Goal: Task Accomplishment & Management: Use online tool/utility

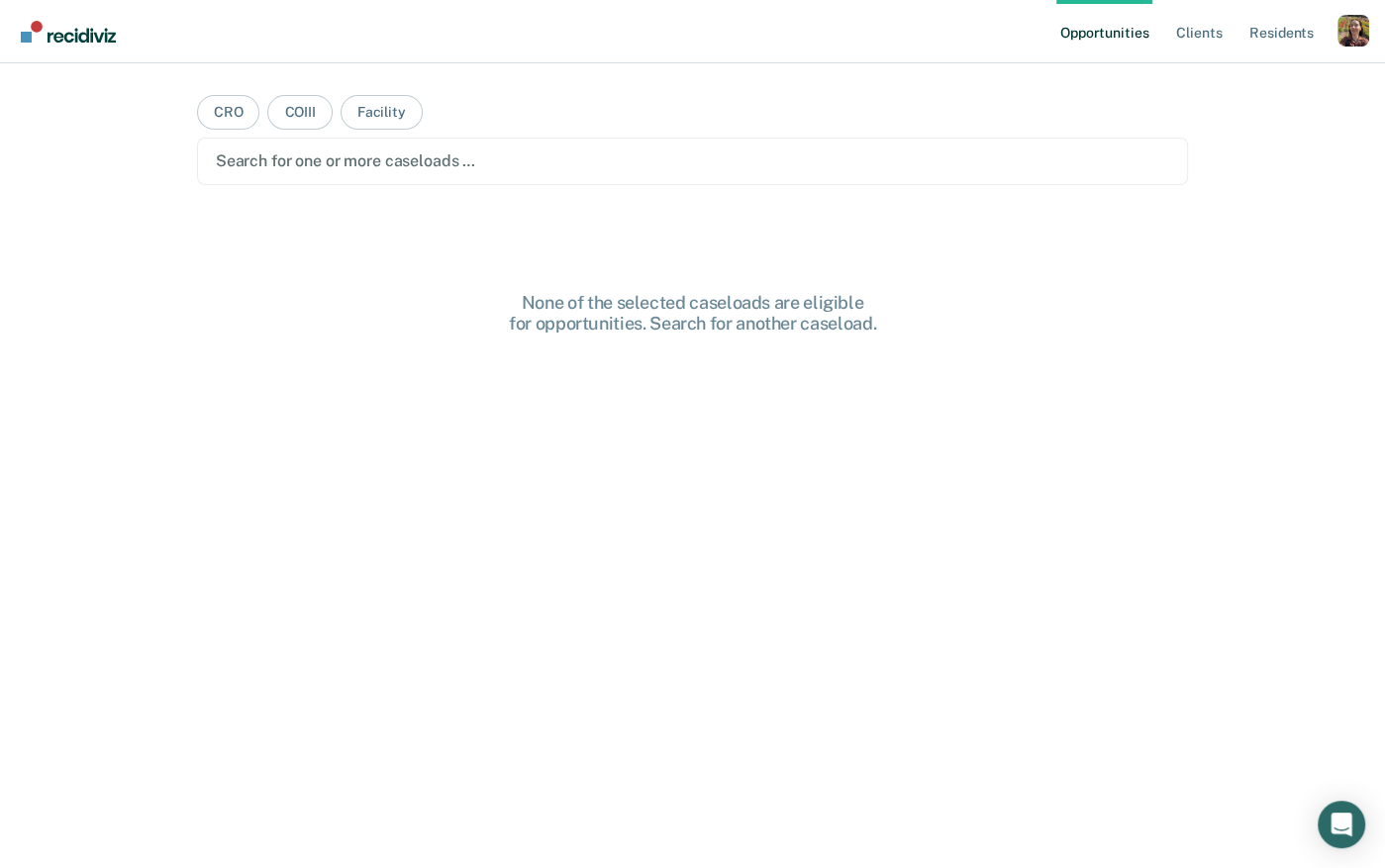
click at [1356, 49] on div "Profile How it works Log Out" at bounding box center [1353, 34] width 32 height 38
click at [1350, 41] on div "Profile dropdown button" at bounding box center [1353, 31] width 32 height 32
click at [1206, 81] on link "Profile" at bounding box center [1273, 80] width 160 height 17
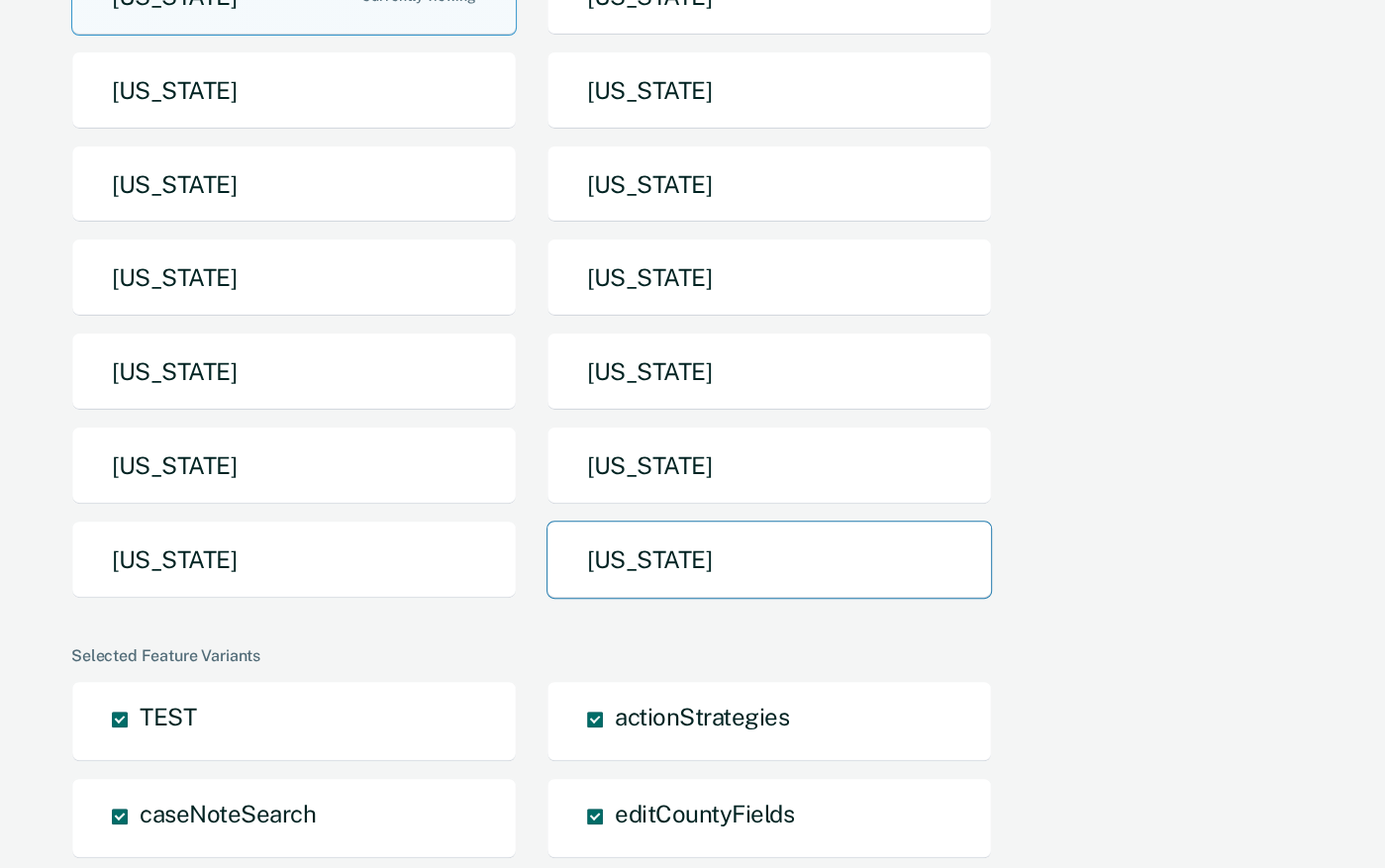
scroll to position [253, 0]
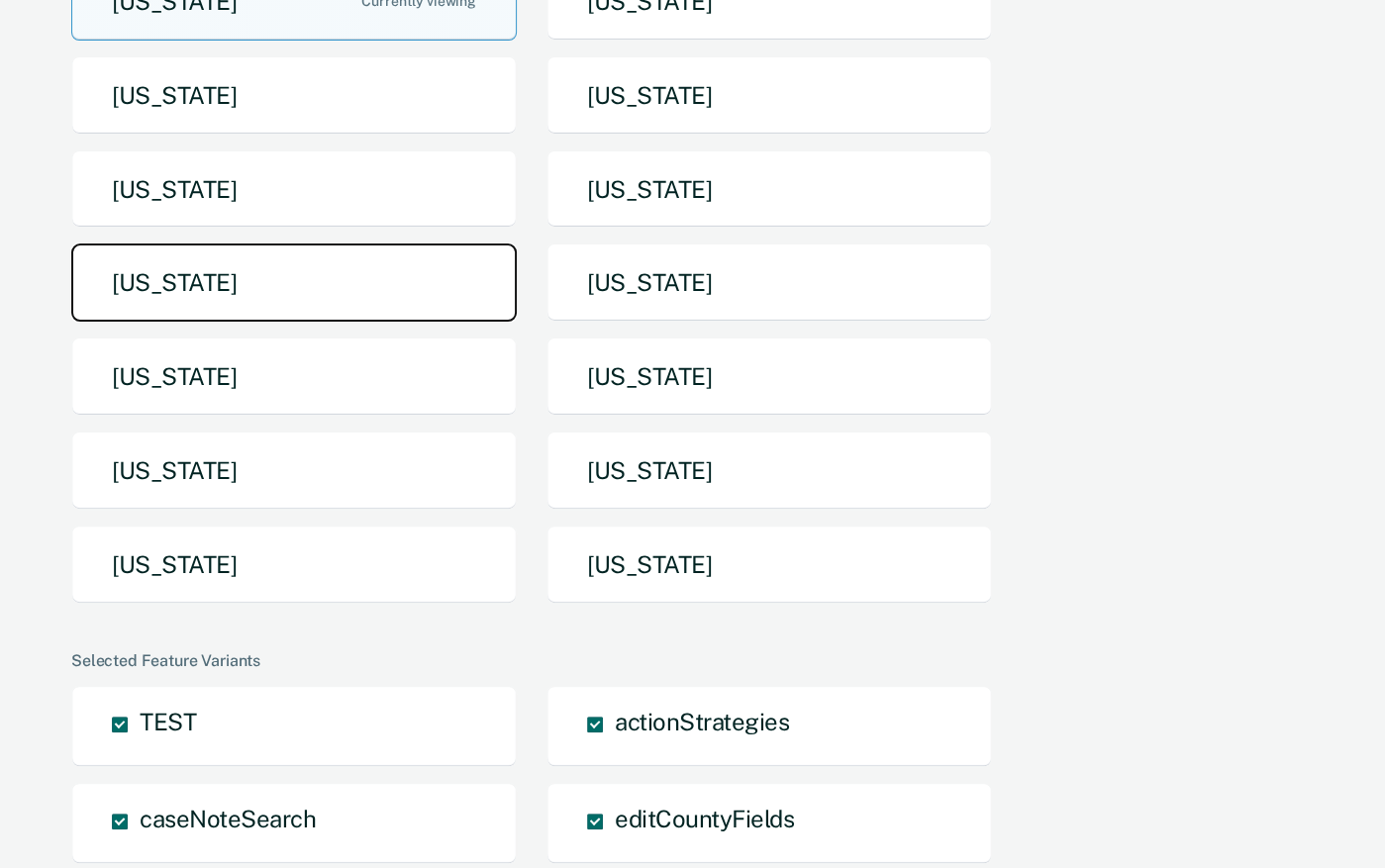
click at [335, 292] on button "[US_STATE]" at bounding box center [293, 282] width 445 height 78
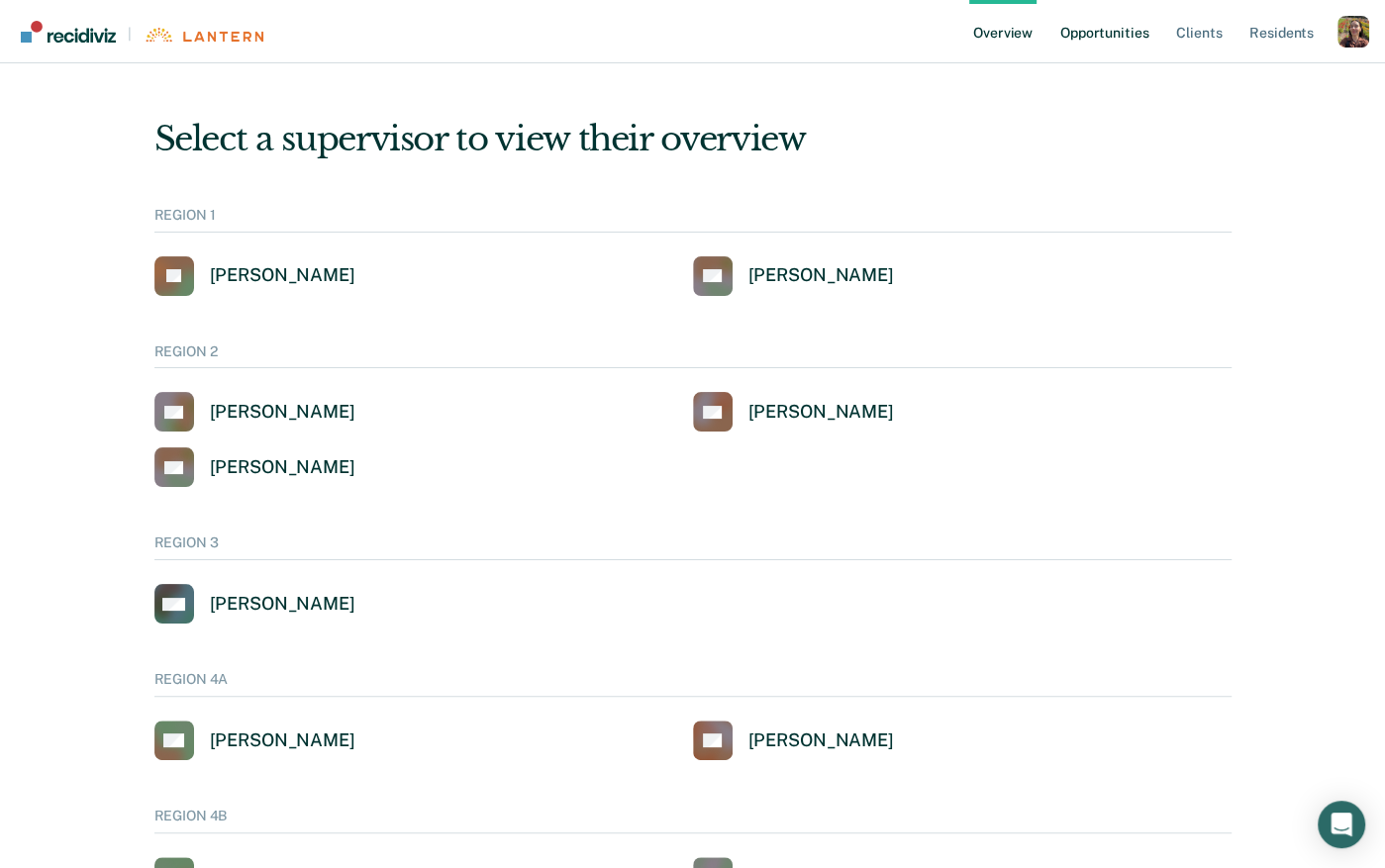
click at [1117, 33] on link "Opportunities" at bounding box center [1104, 32] width 96 height 63
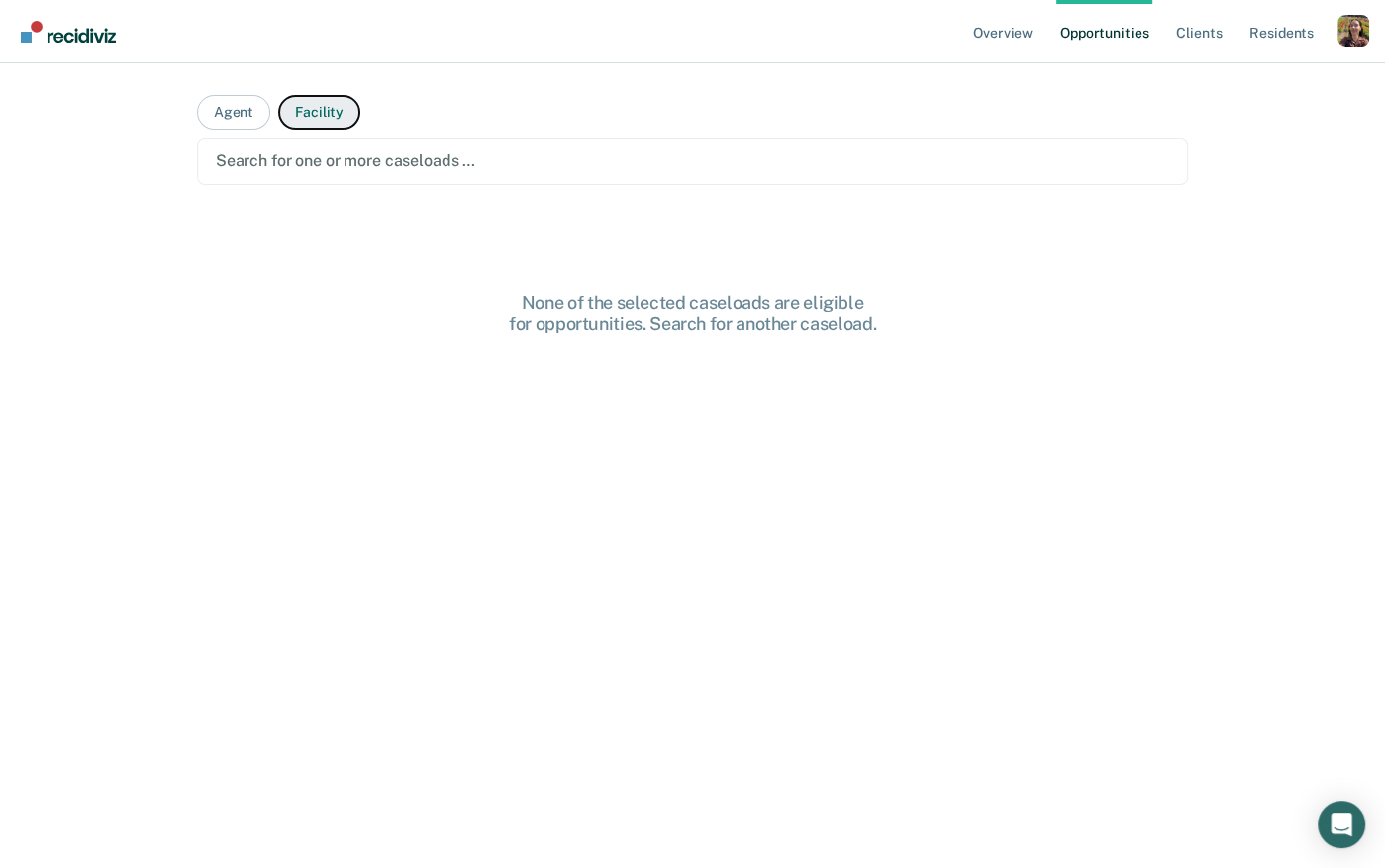
click at [314, 111] on button "Facility" at bounding box center [319, 112] width 82 height 35
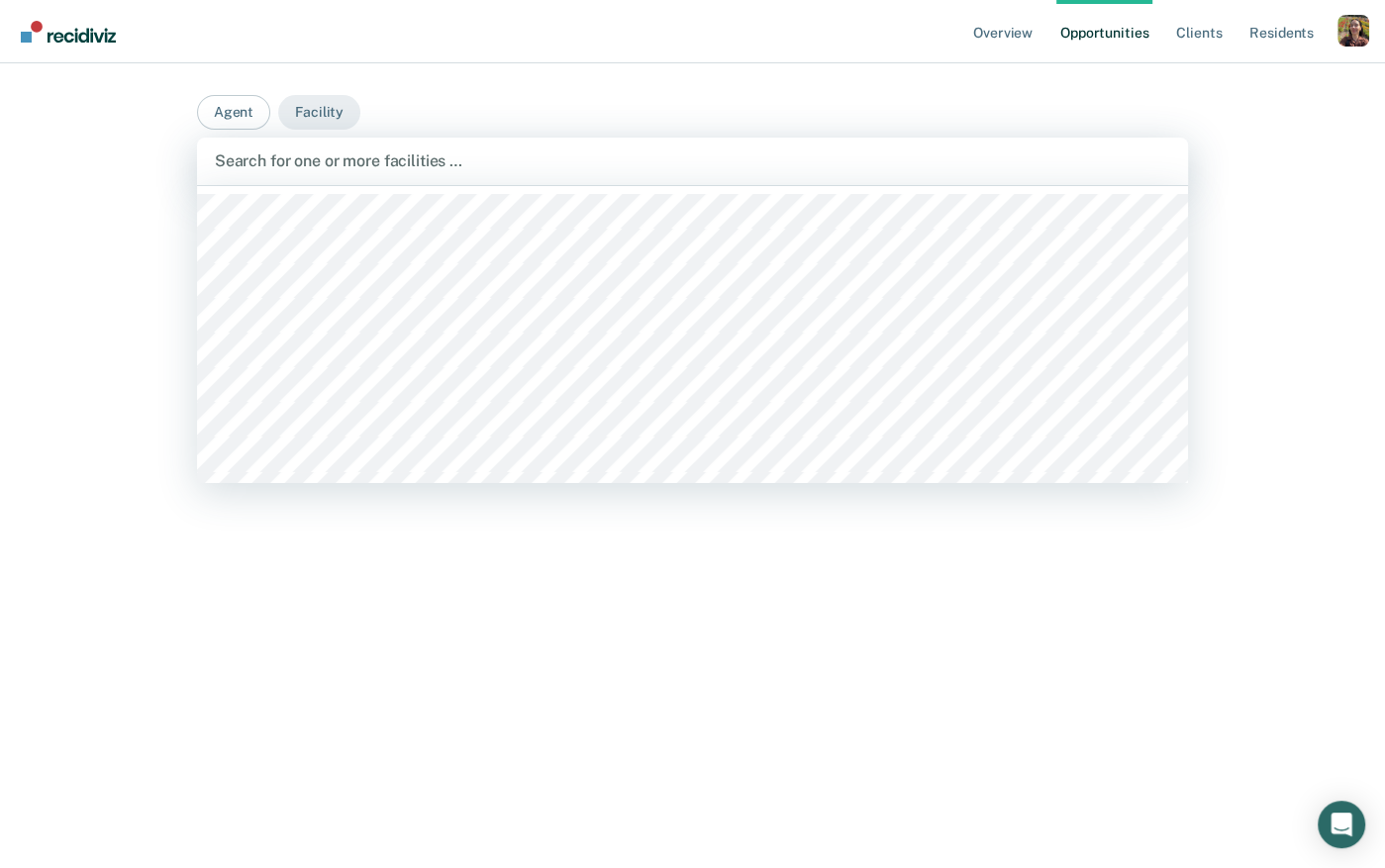
click at [375, 159] on div at bounding box center [693, 161] width 956 height 23
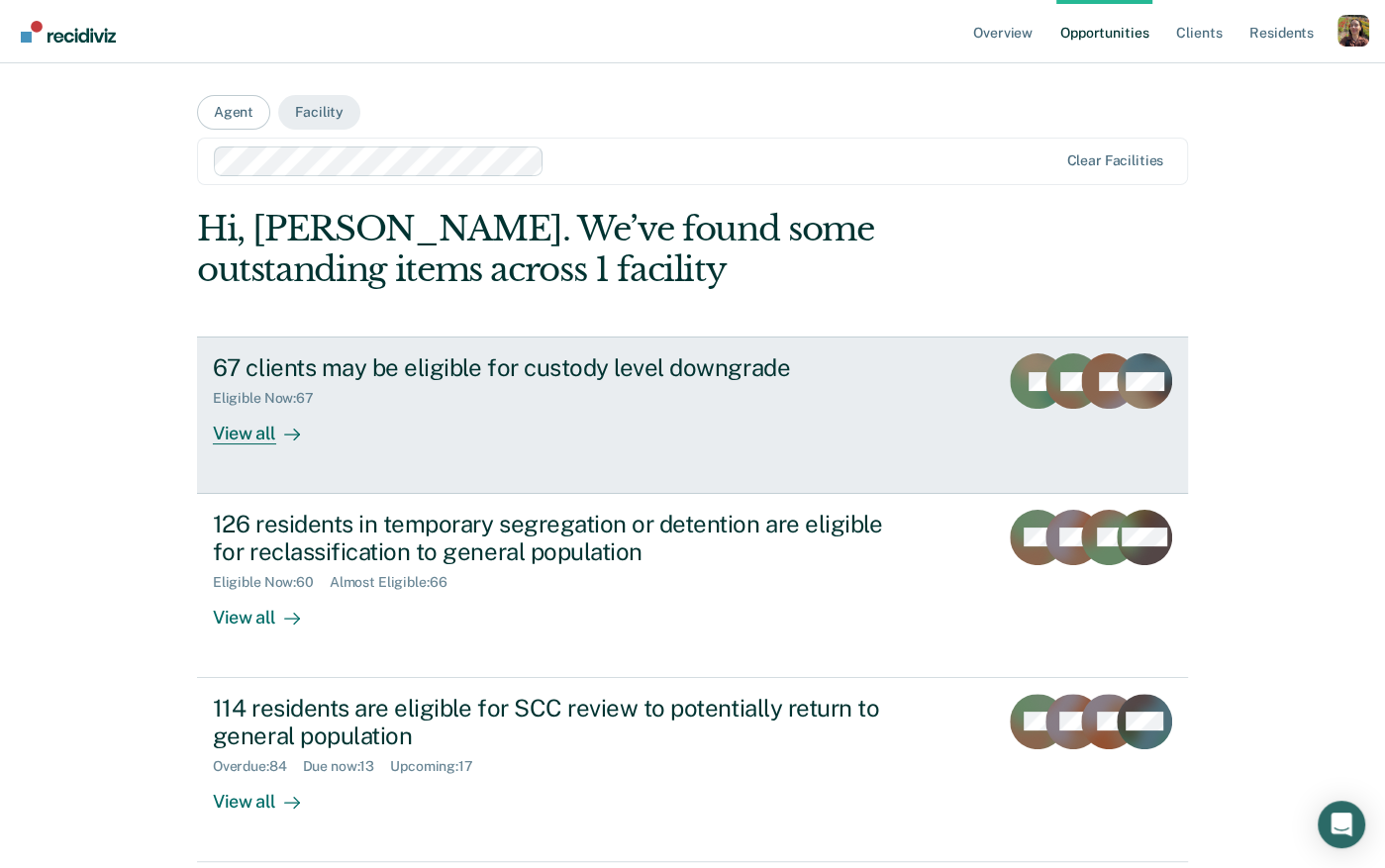
click at [326, 449] on link "67 clients may be eligible for custody level downgrade Eligible Now : 67 View a…" at bounding box center [693, 415] width 991 height 157
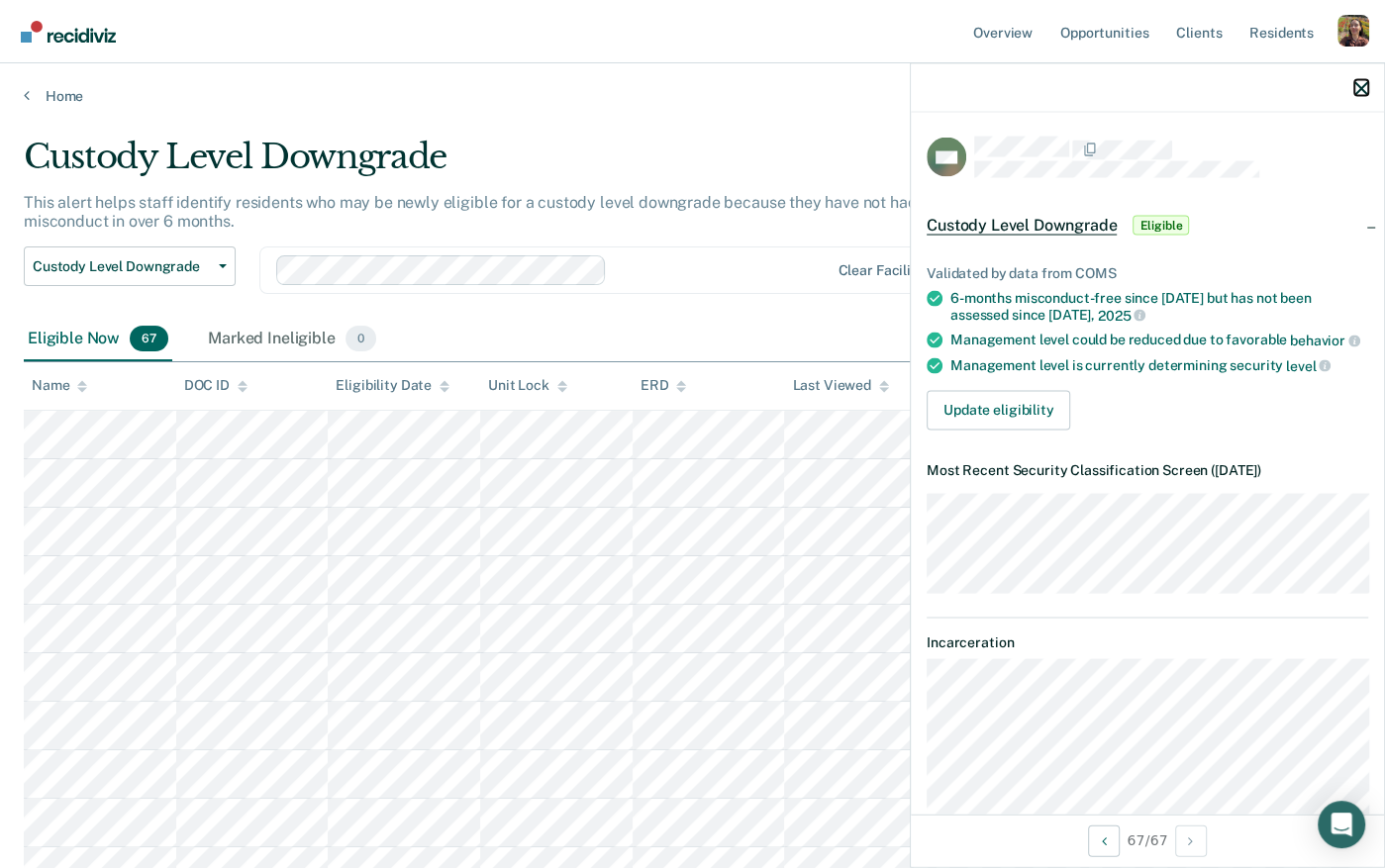
click at [1358, 89] on icon "button" at bounding box center [1361, 88] width 14 height 14
